Goal: Task Accomplishment & Management: Manage account settings

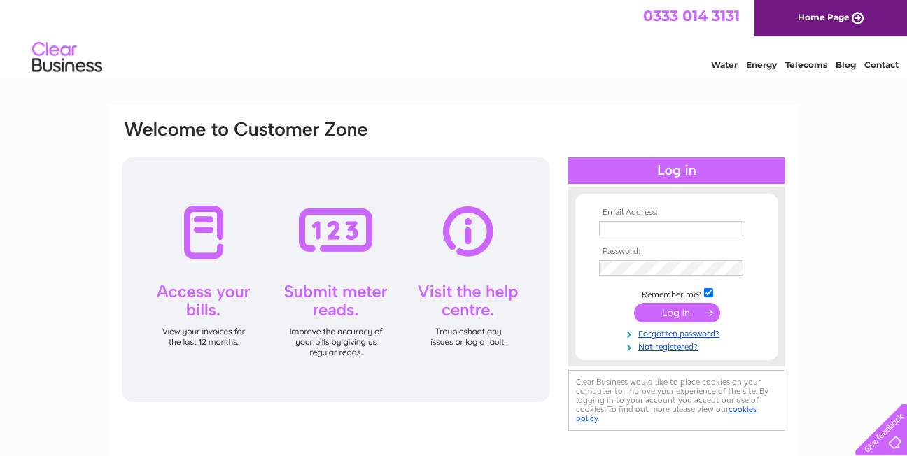
type input "elmroadsec@outlook.com"
click at [683, 309] on input "submit" at bounding box center [677, 313] width 86 height 20
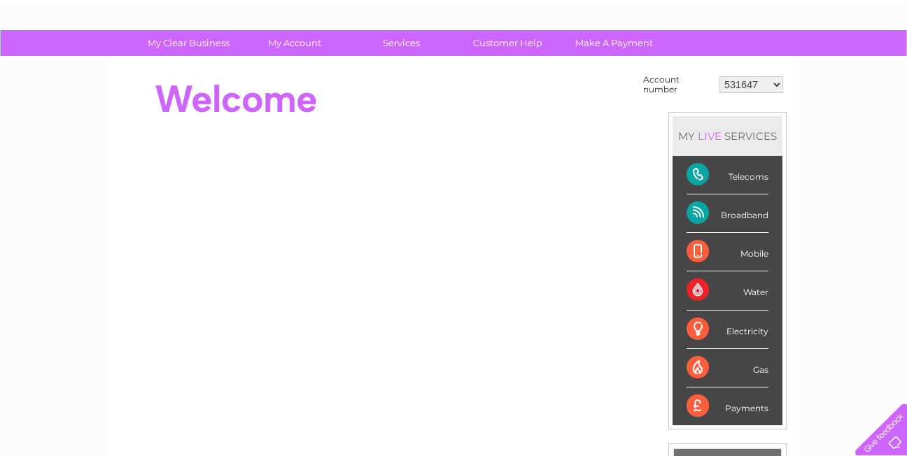
scroll to position [70, 0]
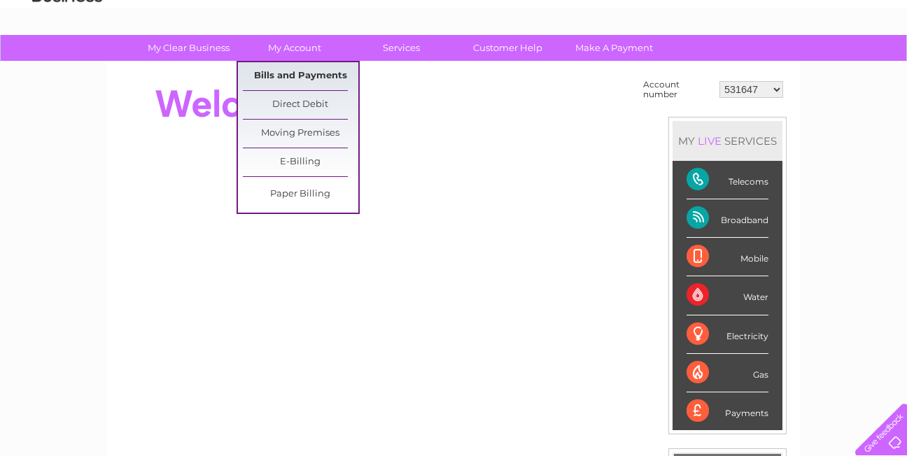
click at [301, 68] on link "Bills and Payments" at bounding box center [300, 76] width 115 height 28
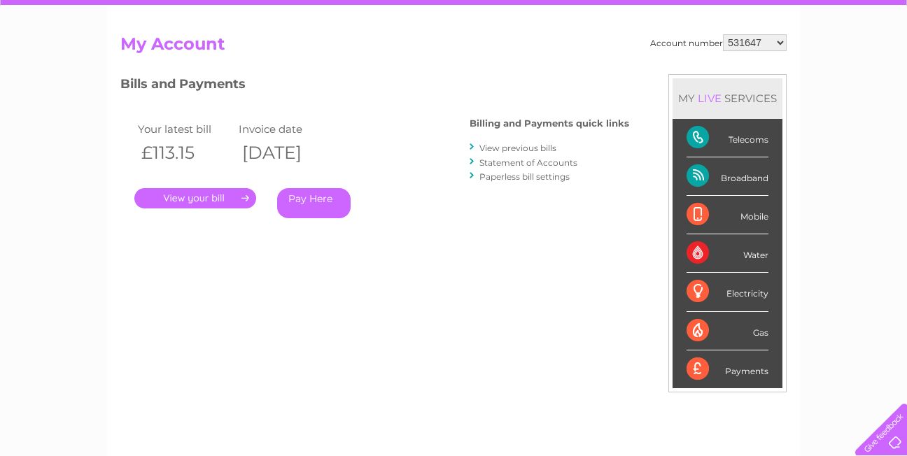
scroll to position [140, 0]
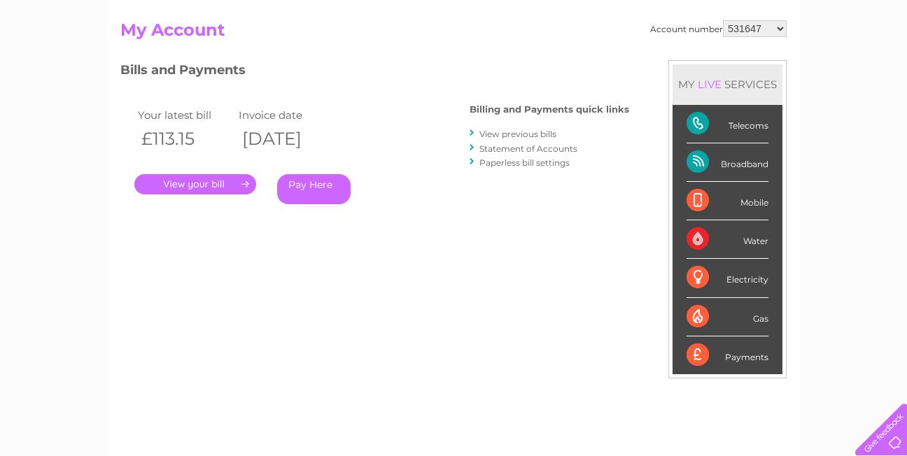
click at [219, 182] on link "." at bounding box center [195, 184] width 122 height 20
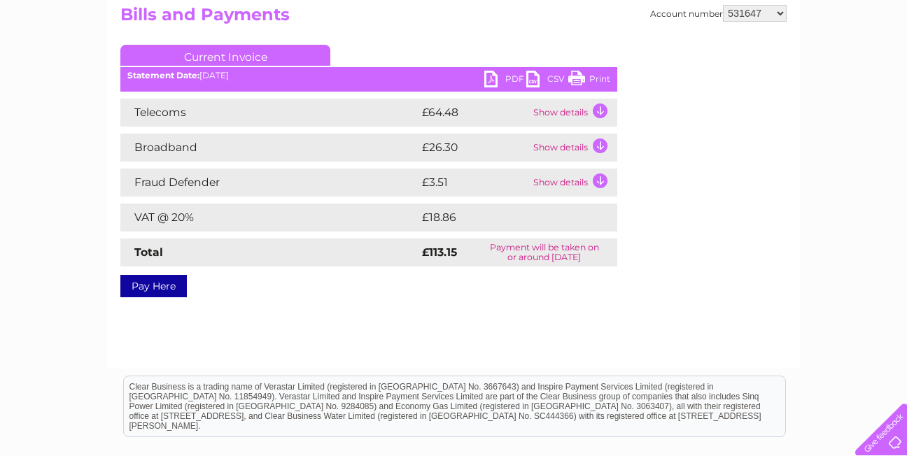
scroll to position [140, 0]
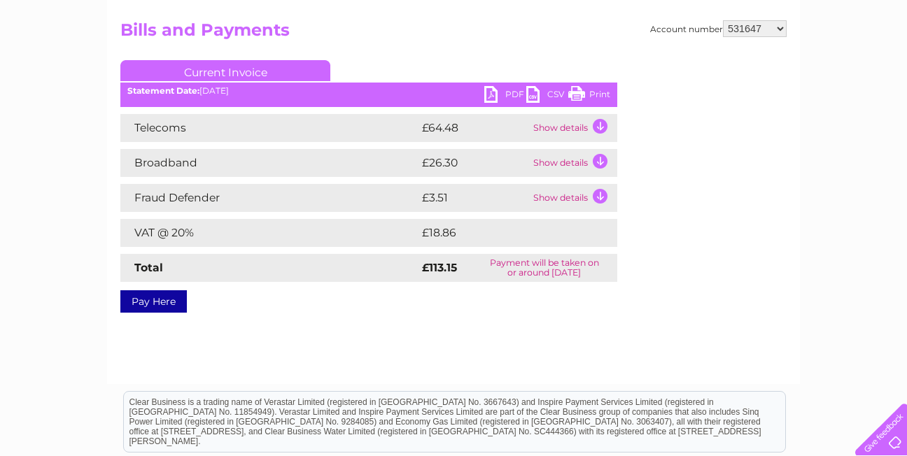
drag, startPoint x: 578, startPoint y: 91, endPoint x: 194, endPoint y: 373, distance: 476.5
click at [578, 91] on link "Print" at bounding box center [589, 96] width 42 height 20
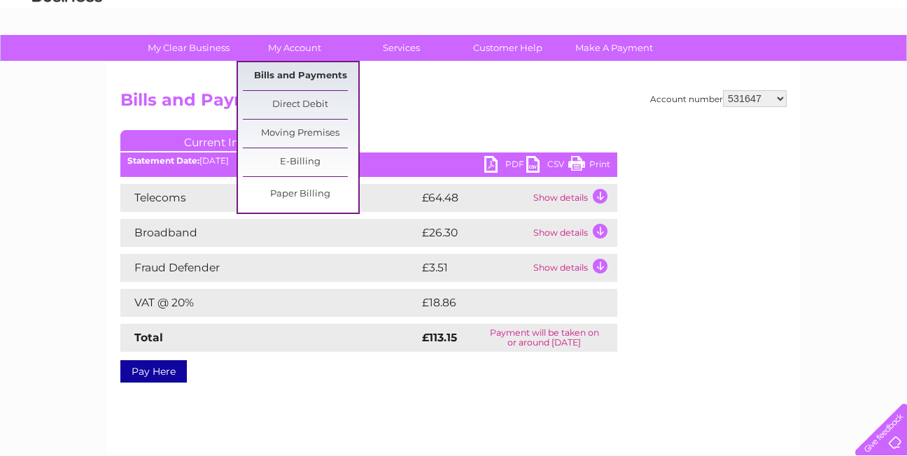
click at [292, 70] on link "Bills and Payments" at bounding box center [300, 76] width 115 height 28
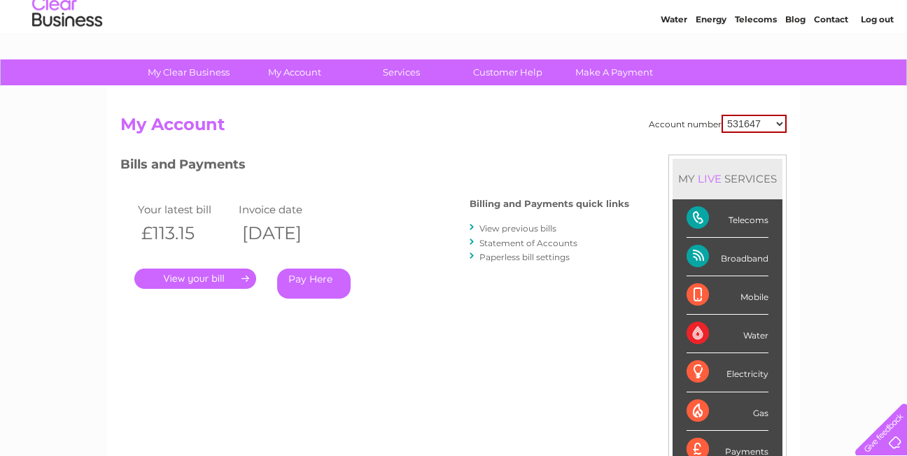
scroll to position [70, 0]
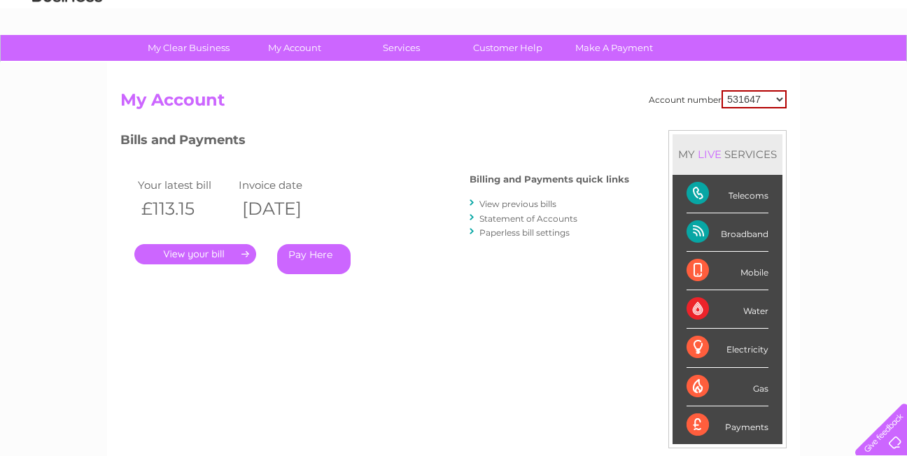
click at [491, 201] on link "View previous bills" at bounding box center [517, 204] width 77 height 10
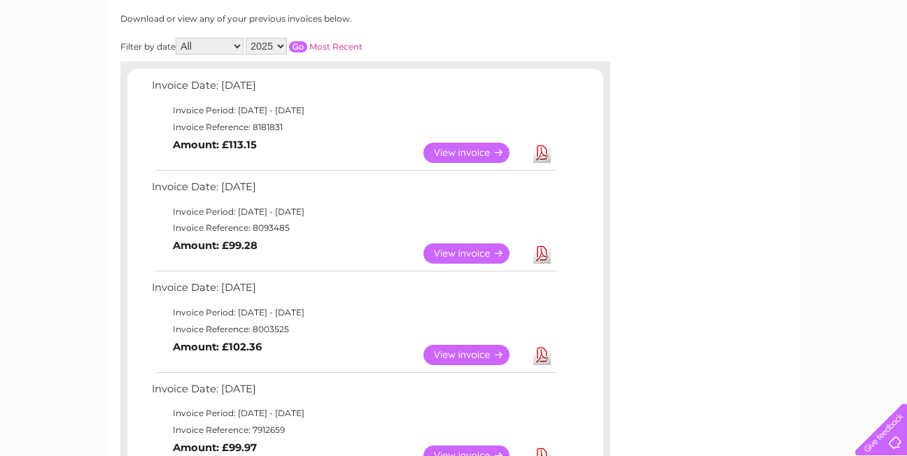
scroll to position [210, 0]
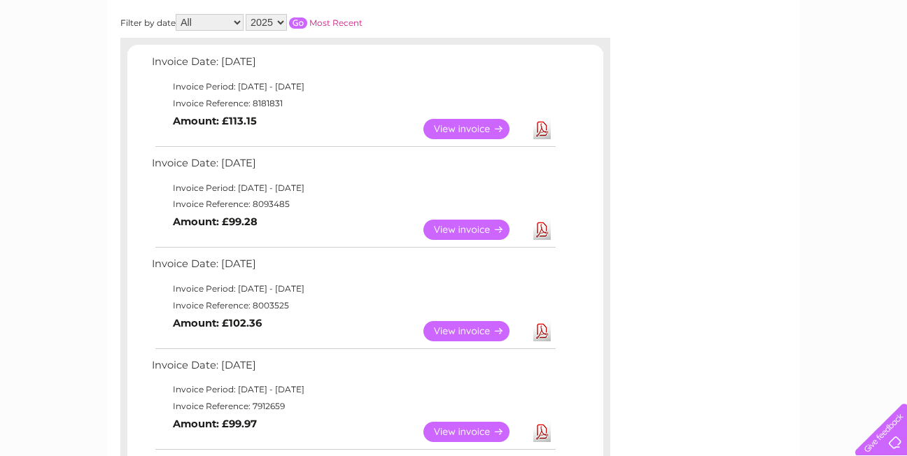
click at [469, 227] on link "View" at bounding box center [474, 230] width 103 height 20
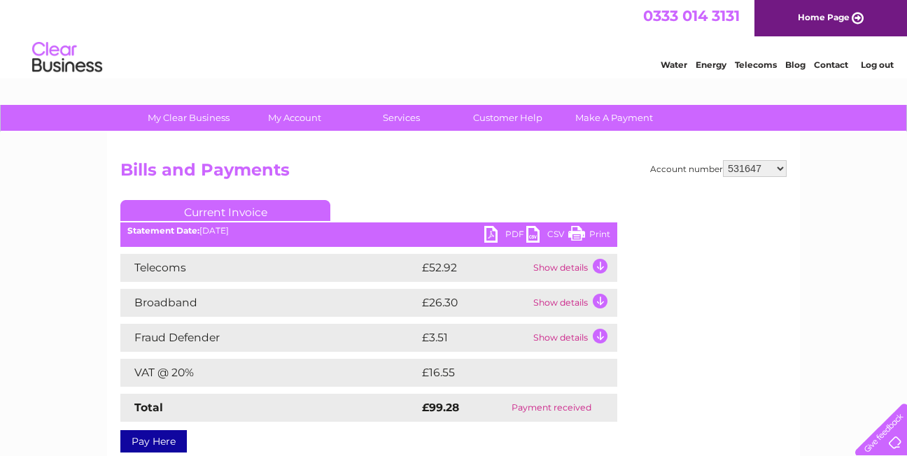
click at [576, 228] on link "Print" at bounding box center [589, 236] width 42 height 20
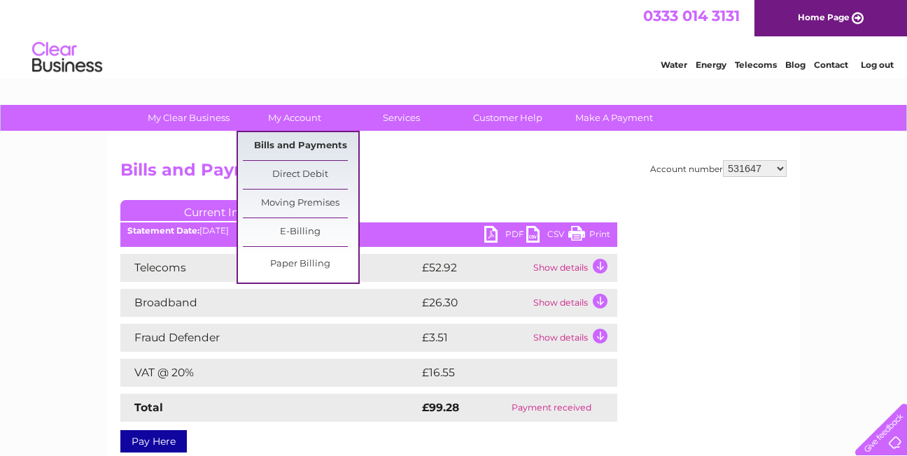
click at [289, 142] on link "Bills and Payments" at bounding box center [300, 146] width 115 height 28
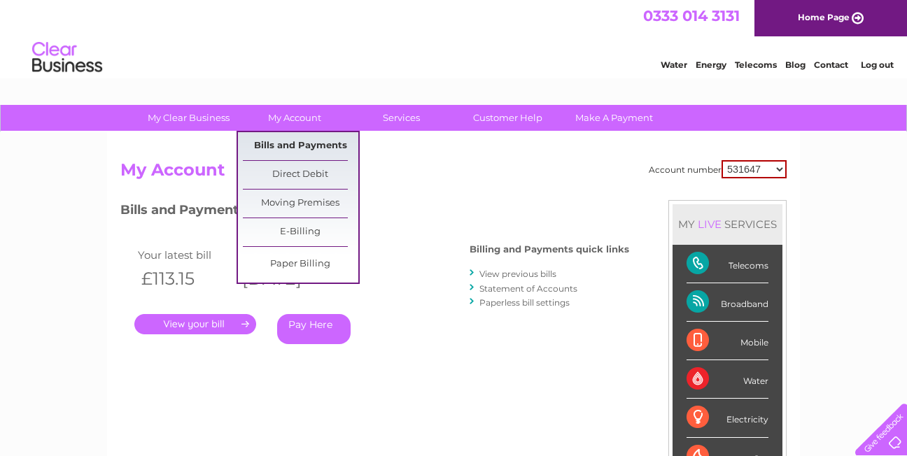
click at [299, 140] on link "Bills and Payments" at bounding box center [300, 146] width 115 height 28
click at [292, 144] on link "Bills and Payments" at bounding box center [300, 146] width 115 height 28
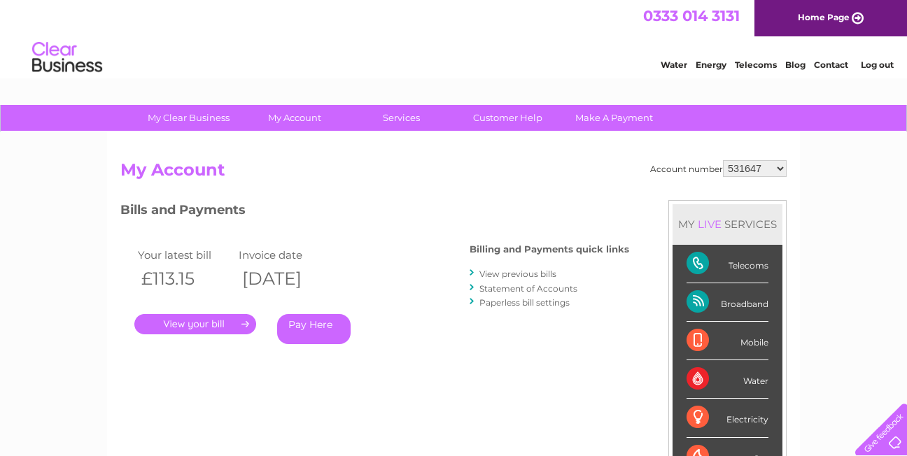
click at [474, 271] on div at bounding box center [472, 273] width 6 height 13
click at [488, 274] on link "View previous bills" at bounding box center [517, 274] width 77 height 10
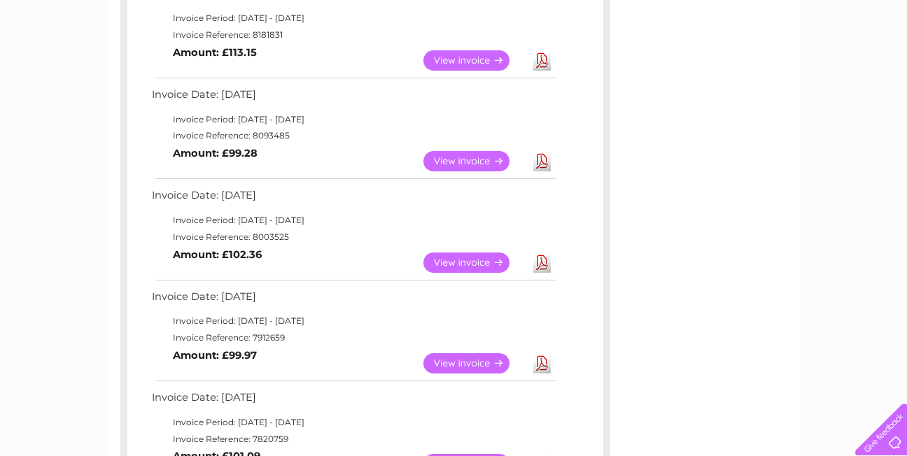
scroll to position [280, 0]
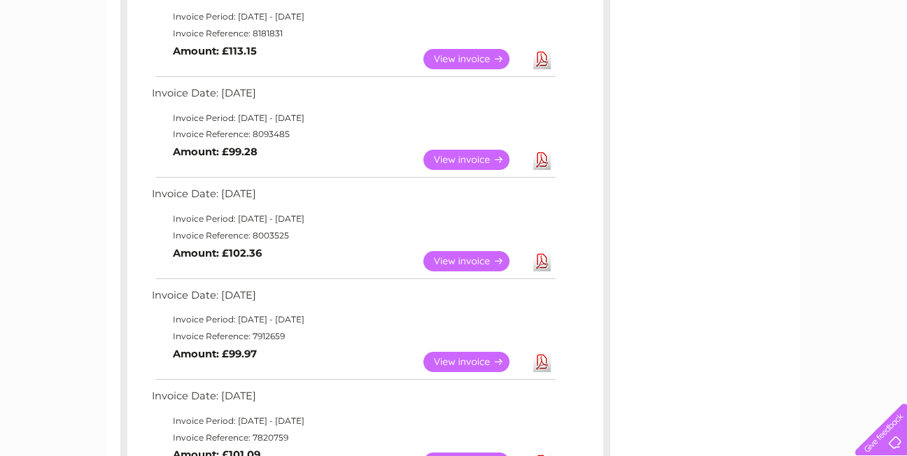
click at [470, 261] on link "View" at bounding box center [474, 261] width 103 height 20
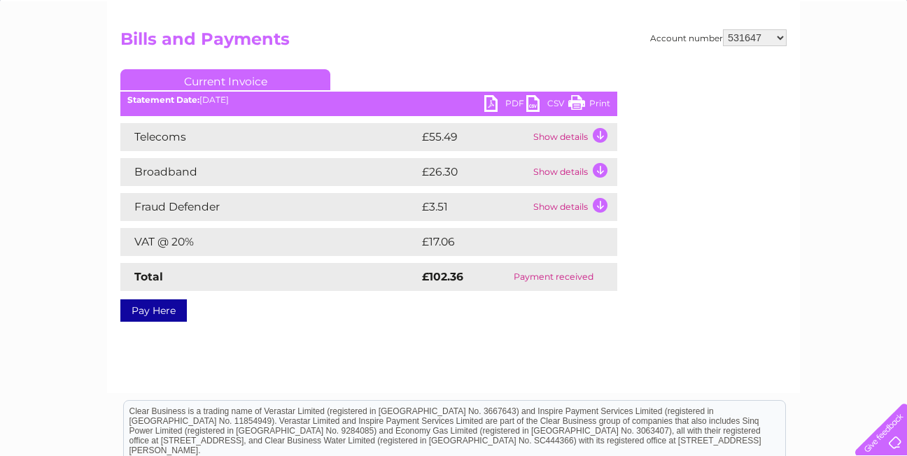
scroll to position [140, 0]
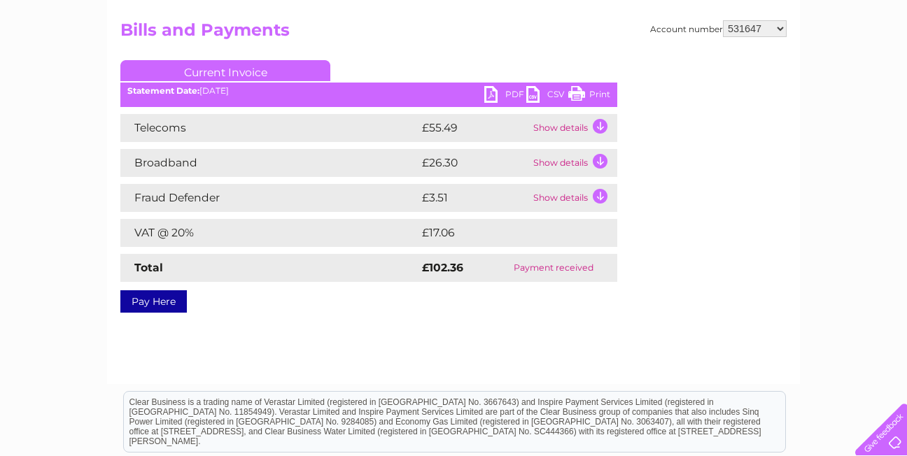
click at [577, 90] on link "Print" at bounding box center [589, 96] width 42 height 20
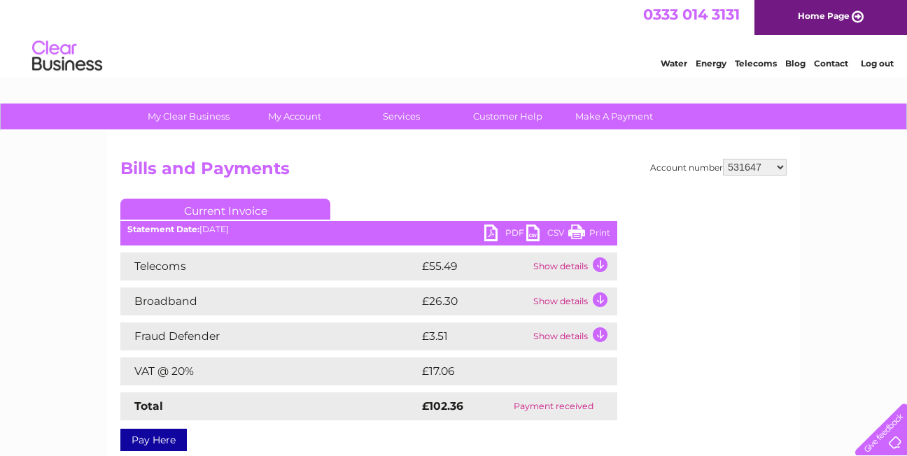
scroll to position [0, 0]
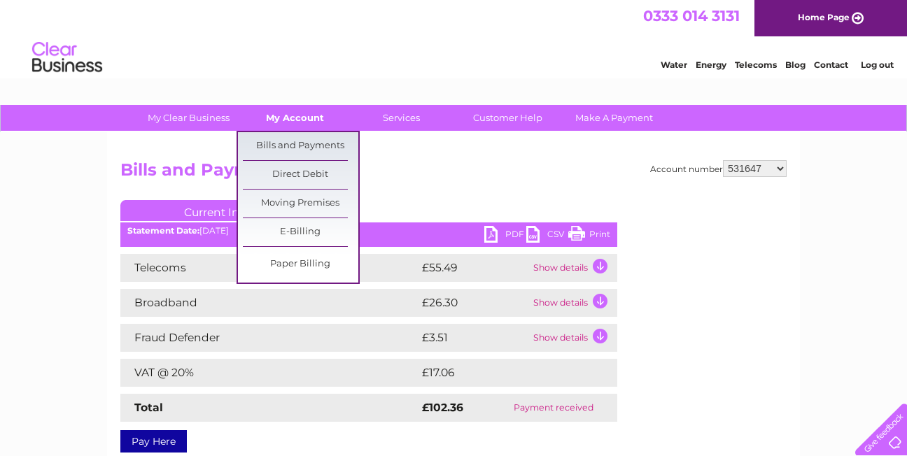
click at [299, 108] on link "My Account" at bounding box center [294, 118] width 115 height 26
click at [299, 143] on link "Bills and Payments" at bounding box center [300, 146] width 115 height 28
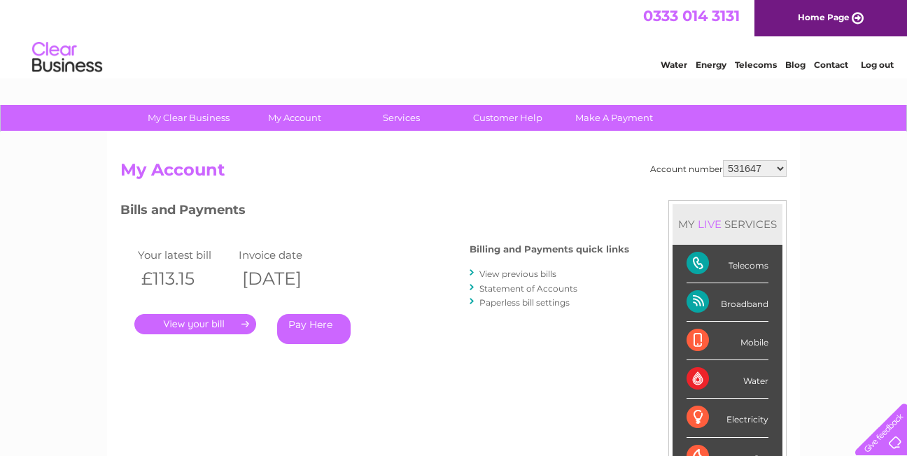
click at [483, 274] on link "View previous bills" at bounding box center [517, 274] width 77 height 10
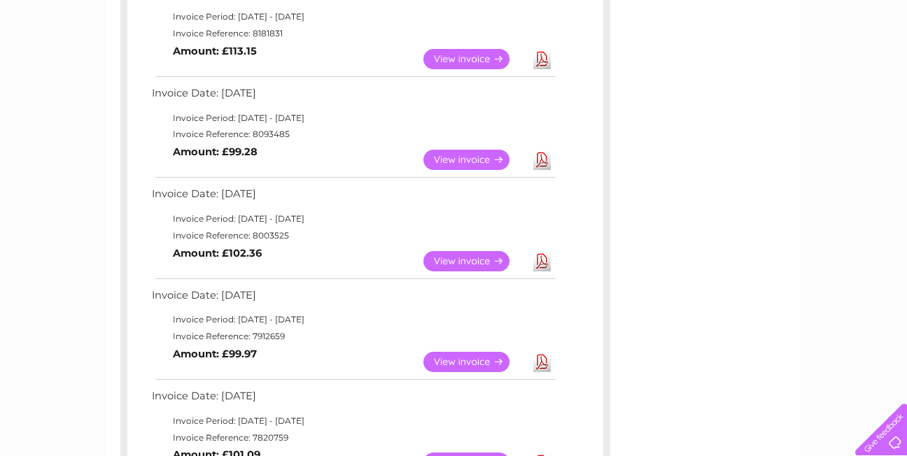
scroll to position [350, 0]
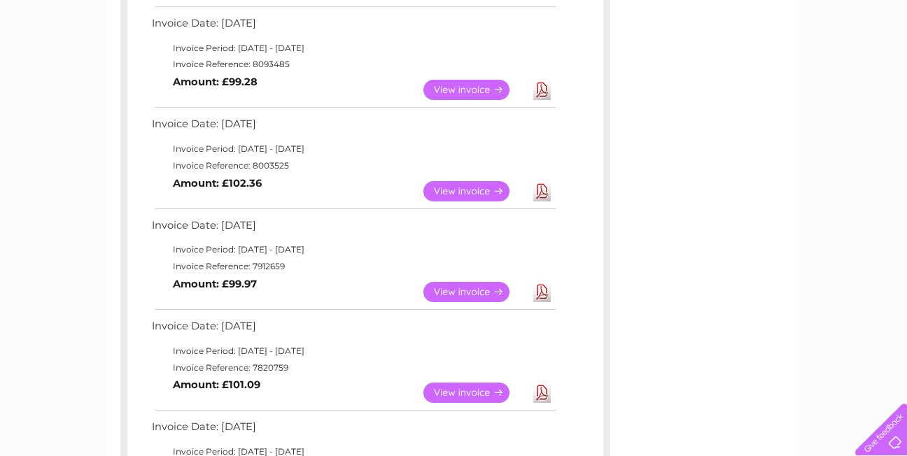
click at [455, 291] on link "View" at bounding box center [474, 292] width 103 height 20
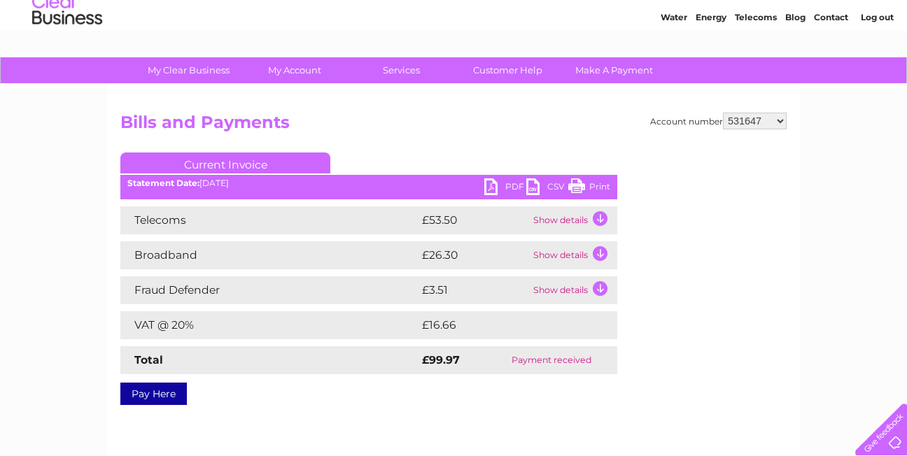
scroll to position [70, 0]
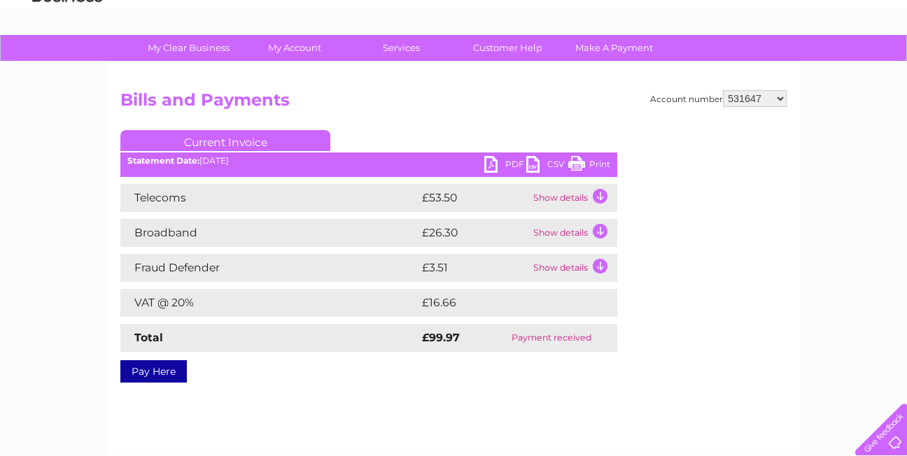
click at [579, 160] on link "Print" at bounding box center [589, 166] width 42 height 20
click at [777, 96] on select "531647 30282761" at bounding box center [755, 98] width 64 height 17
select select "30282761"
click at [723, 90] on select "531647 30282761" at bounding box center [755, 98] width 64 height 17
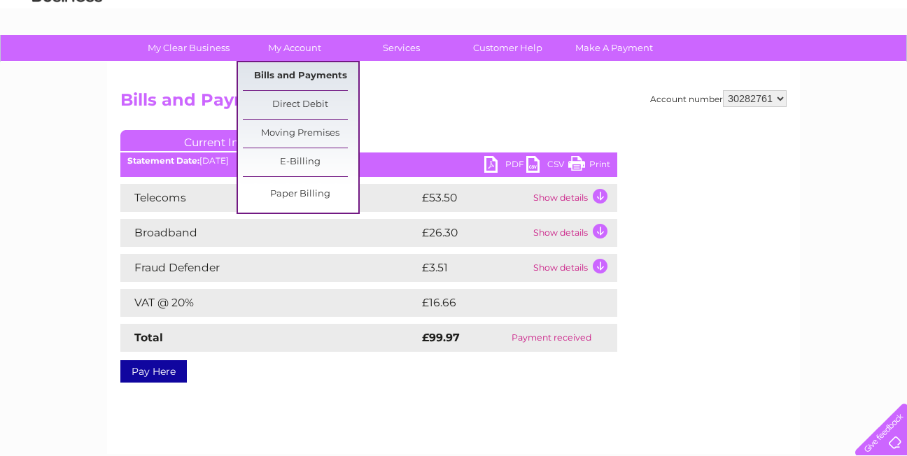
click at [282, 69] on link "Bills and Payments" at bounding box center [300, 76] width 115 height 28
